Goal: Navigation & Orientation: Find specific page/section

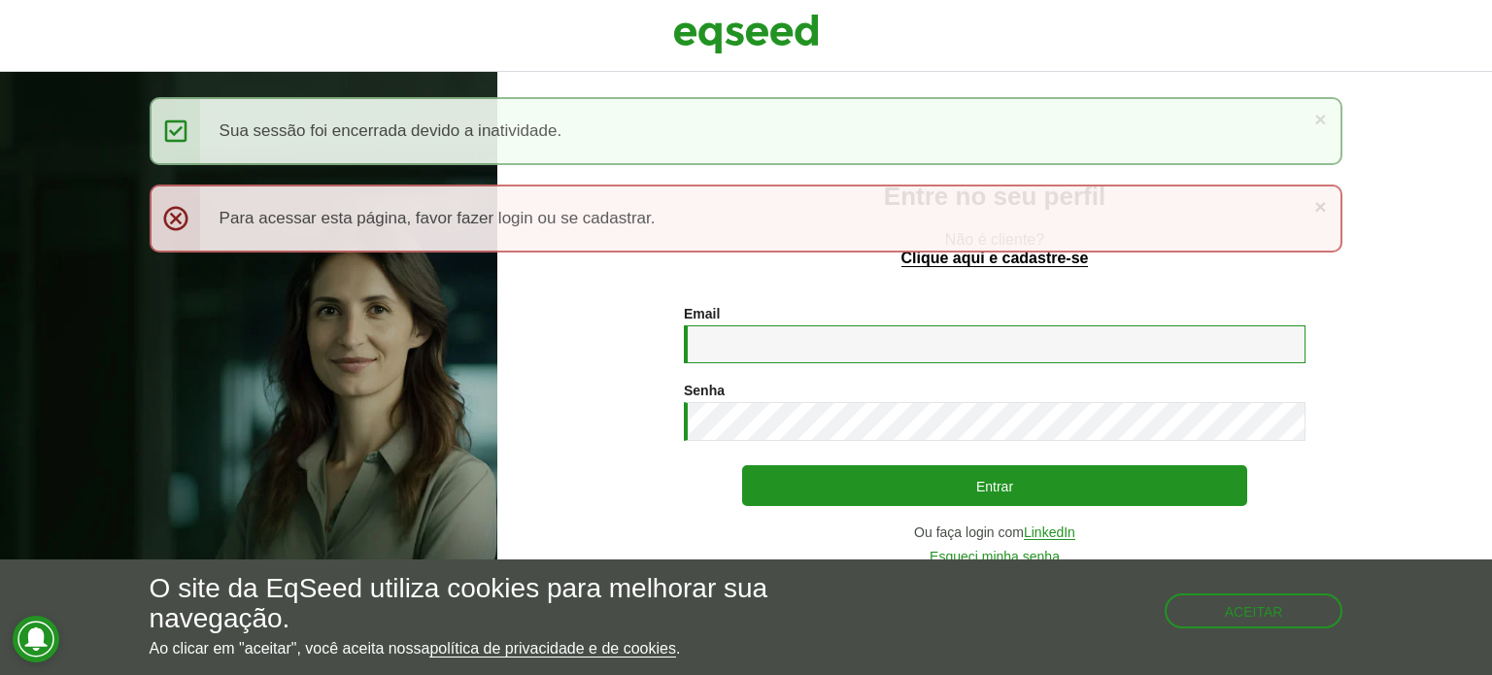
click at [766, 349] on input "Email *" at bounding box center [995, 344] width 622 height 38
type input "**********"
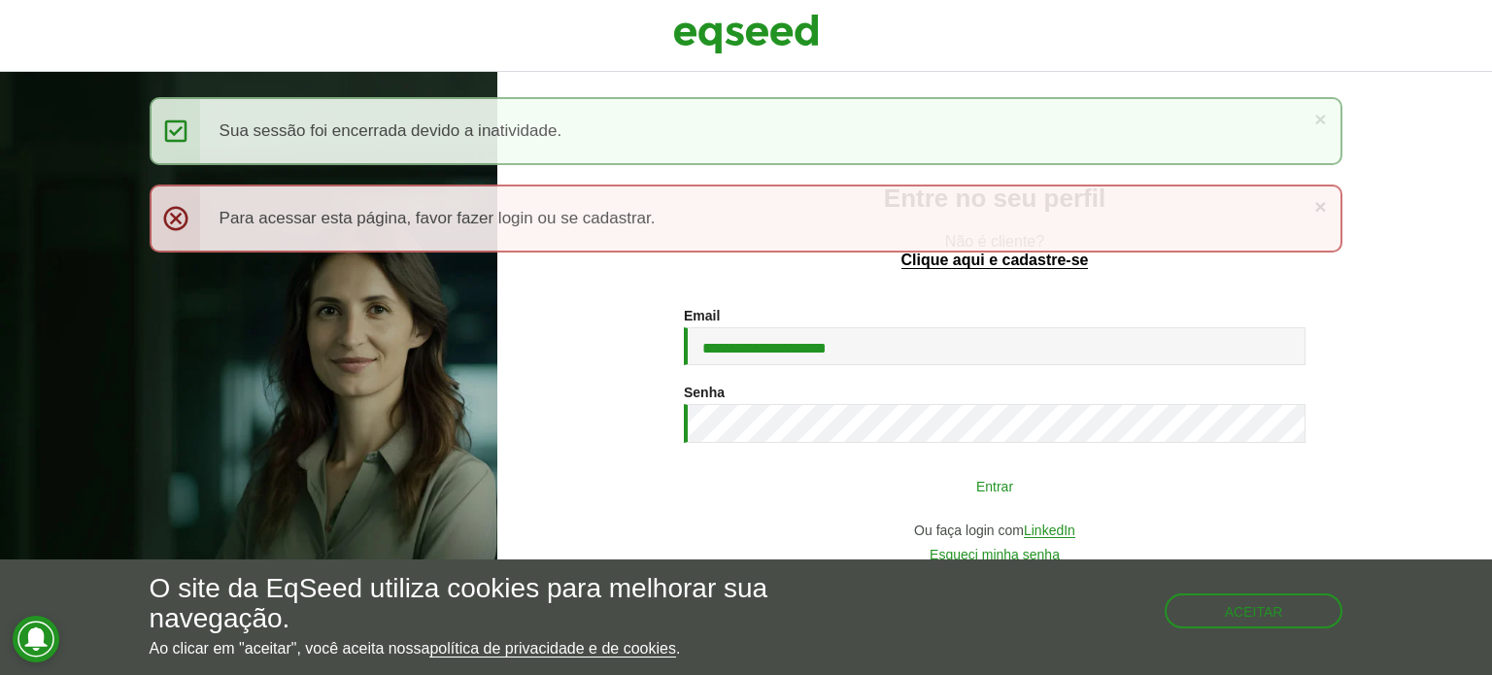
click at [816, 485] on button "Entrar" at bounding box center [994, 485] width 505 height 37
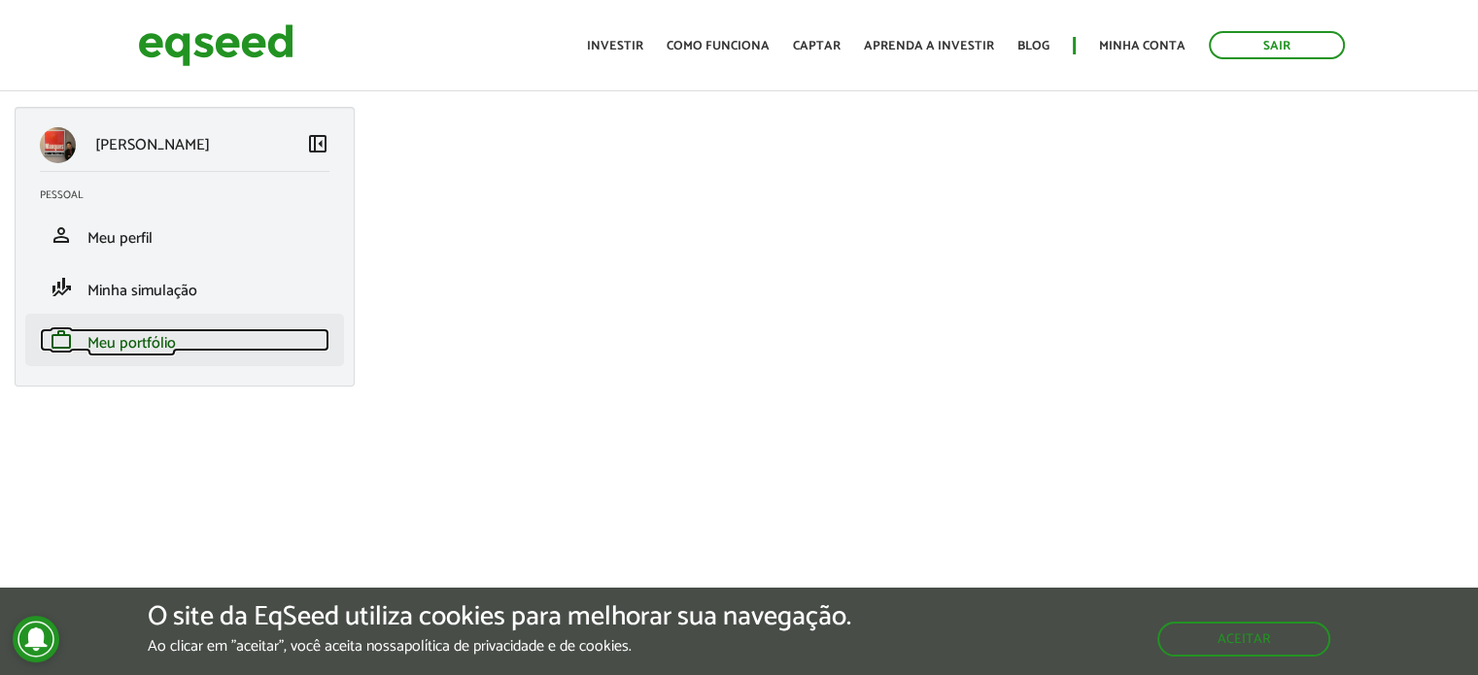
click at [187, 337] on link "work Meu portfólio" at bounding box center [185, 339] width 290 height 23
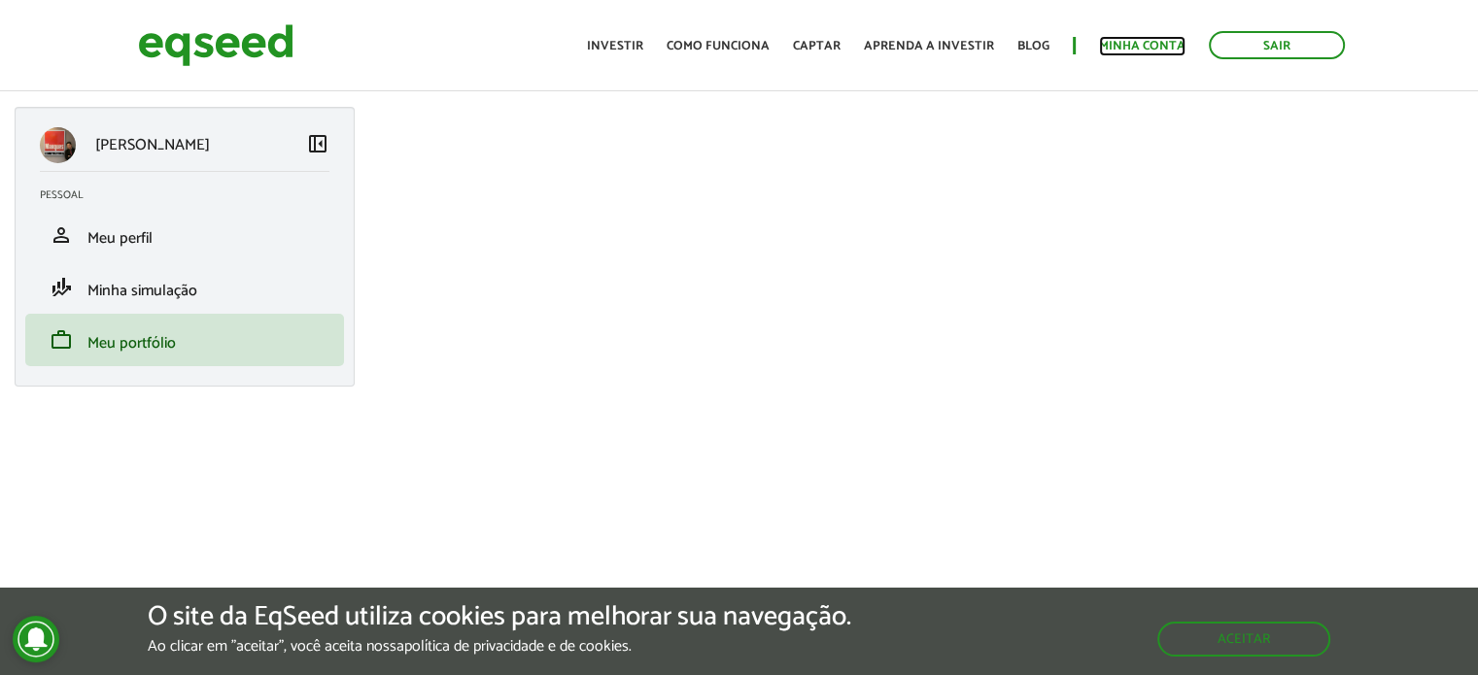
click at [1137, 41] on link "Minha conta" at bounding box center [1142, 46] width 86 height 13
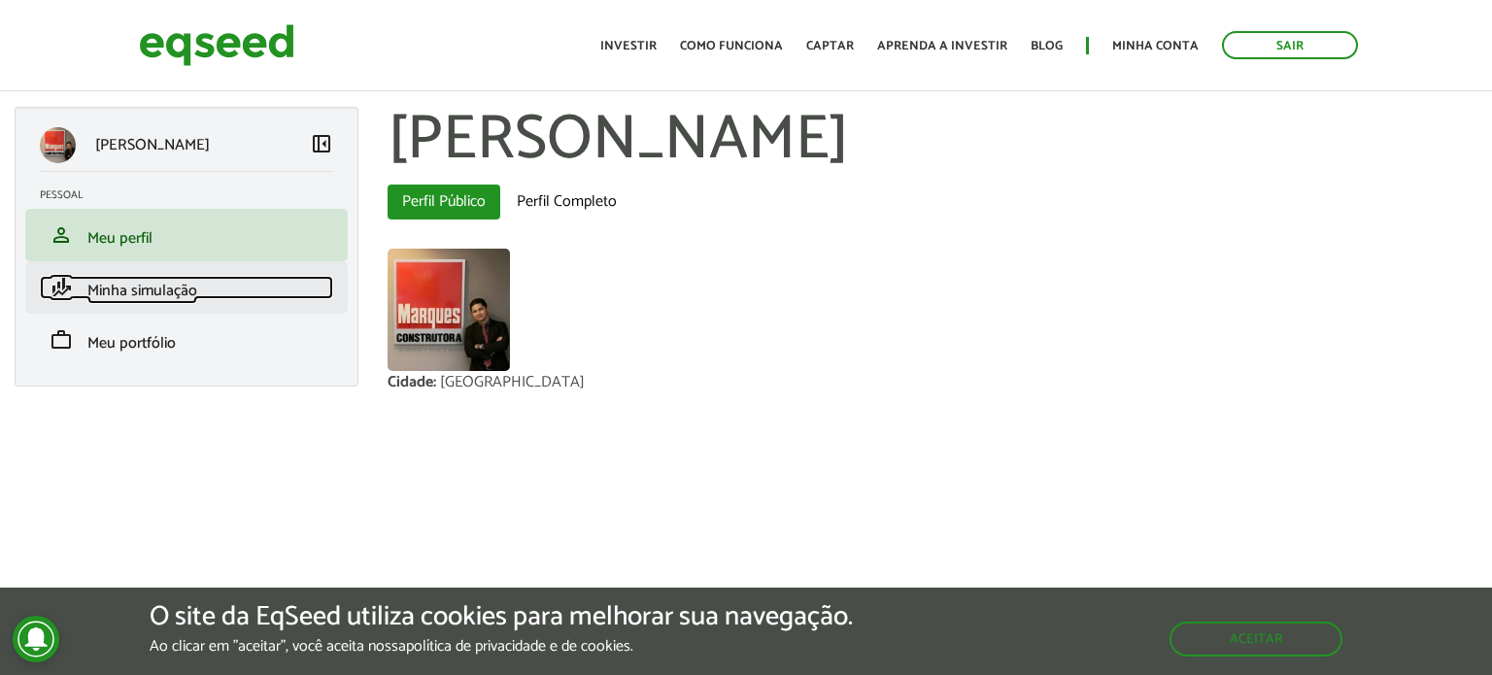
click at [154, 295] on span "Minha simulação" at bounding box center [142, 291] width 110 height 26
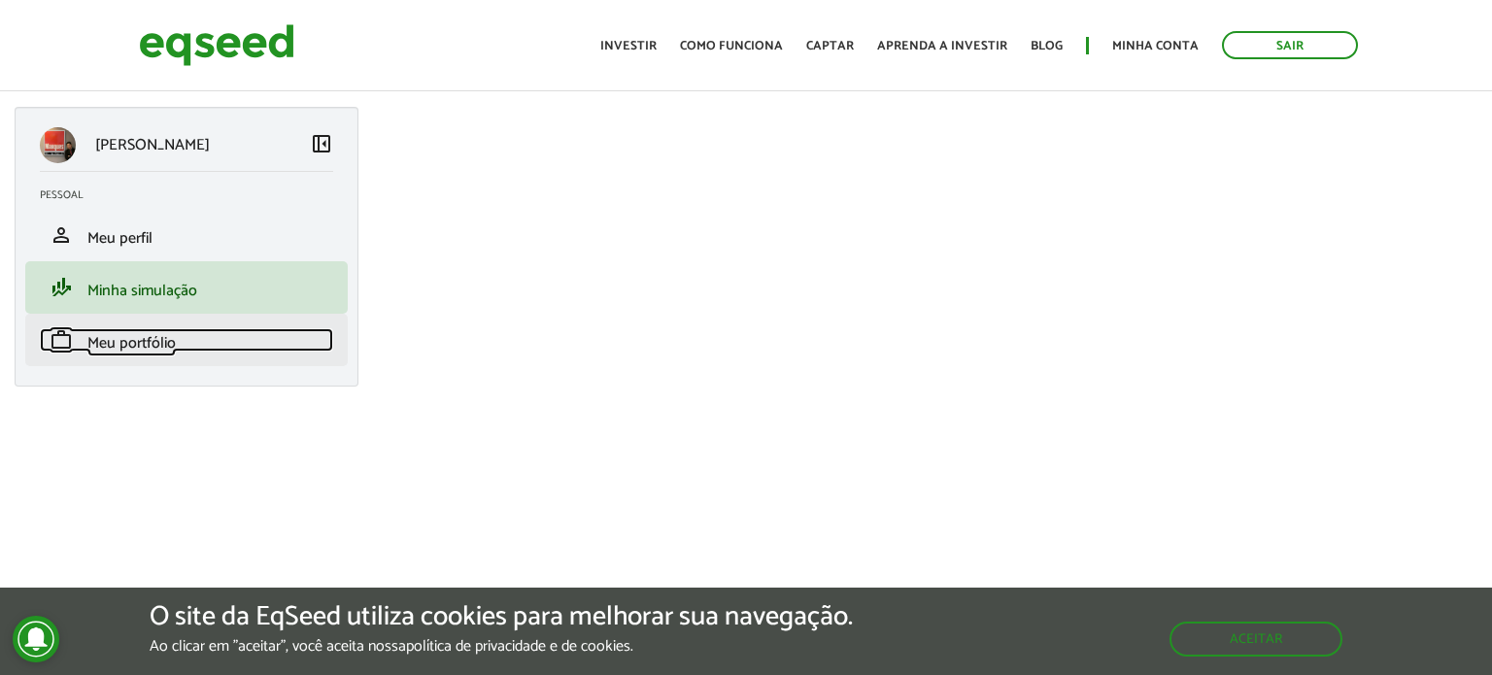
click at [151, 333] on span "Meu portfólio" at bounding box center [131, 343] width 88 height 26
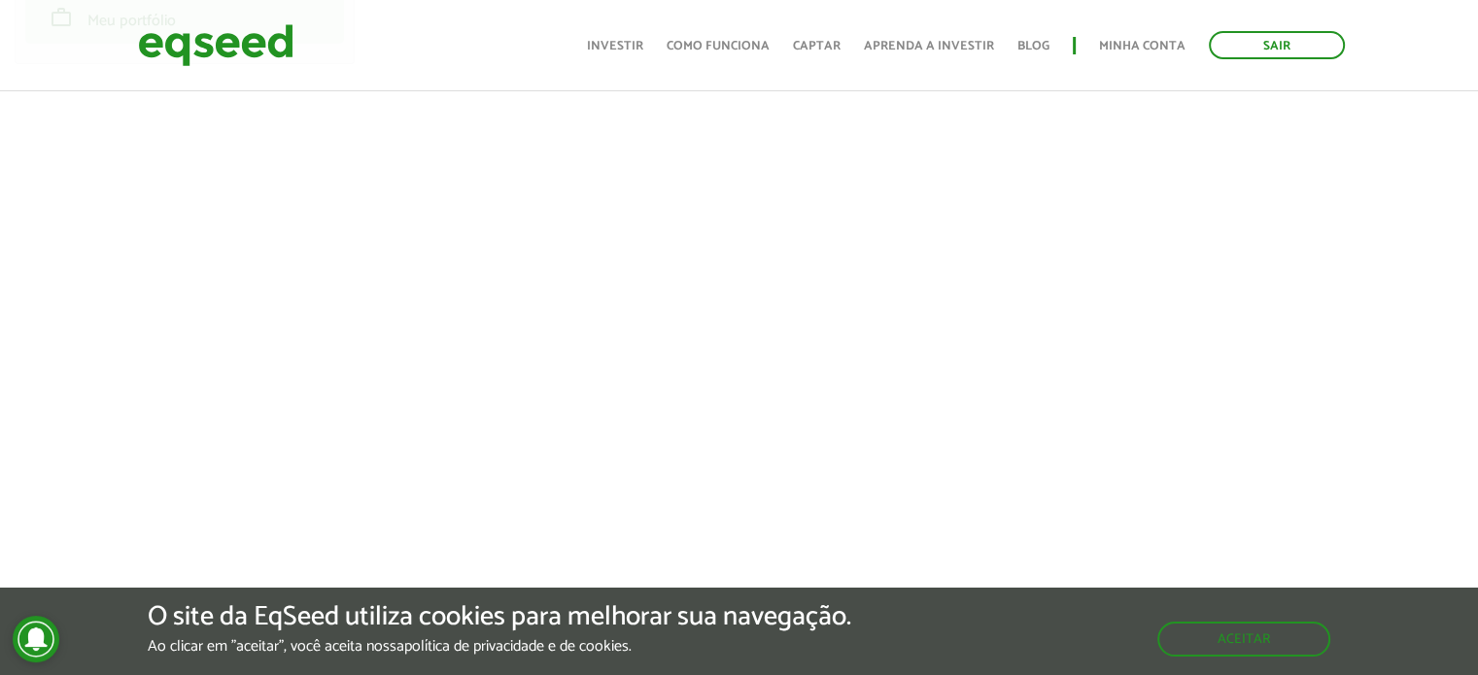
scroll to position [327, 0]
